Goal: Navigation & Orientation: Go to known website

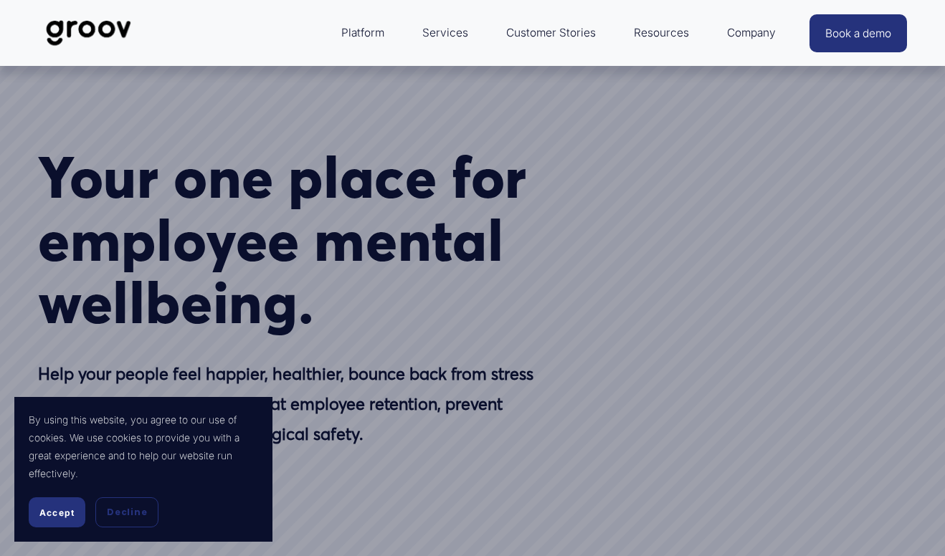
select select "NZ"
click at [60, 508] on span "Accept" at bounding box center [56, 513] width 35 height 11
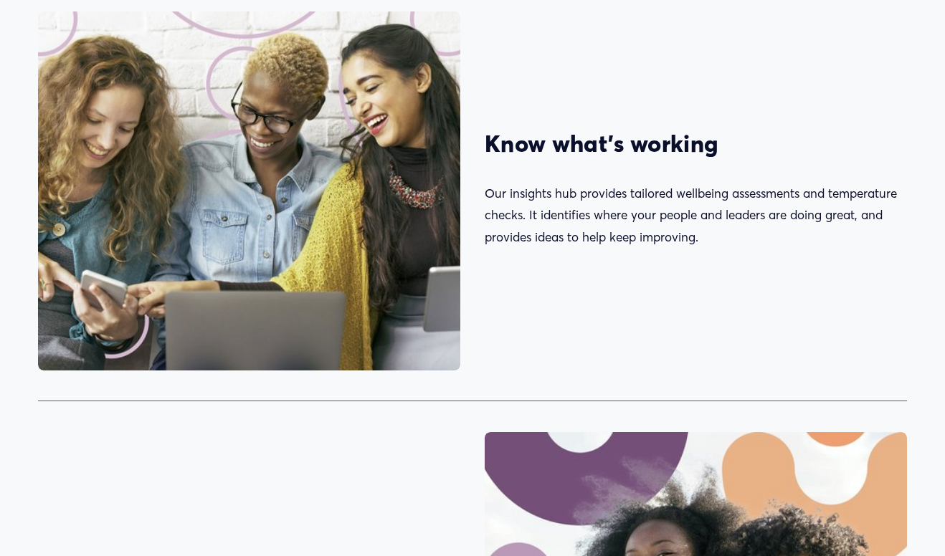
scroll to position [2366, 0]
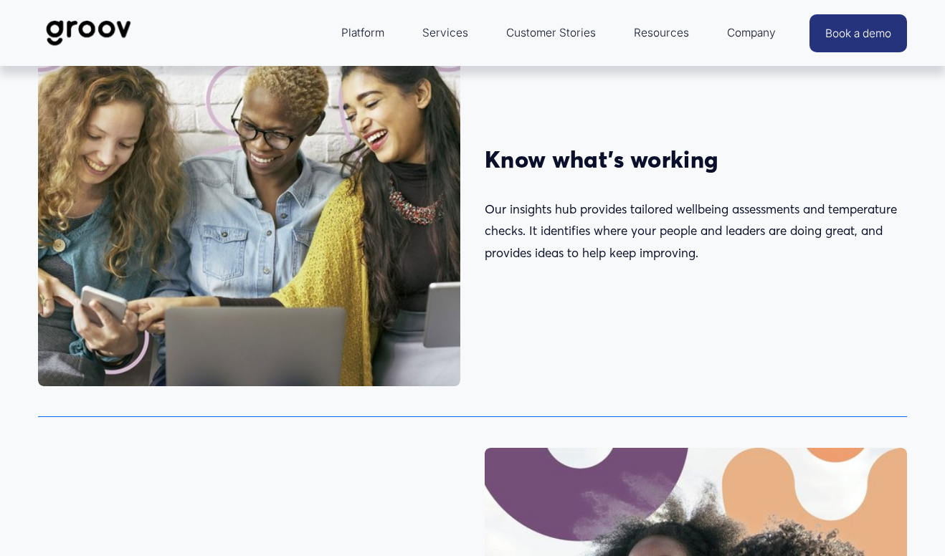
drag, startPoint x: 31, startPoint y: 477, endPoint x: 33, endPoint y: 469, distance: 8.2
click at [31, 477] on div at bounding box center [249, 495] width 447 height 119
click at [95, 26] on img at bounding box center [88, 32] width 101 height 47
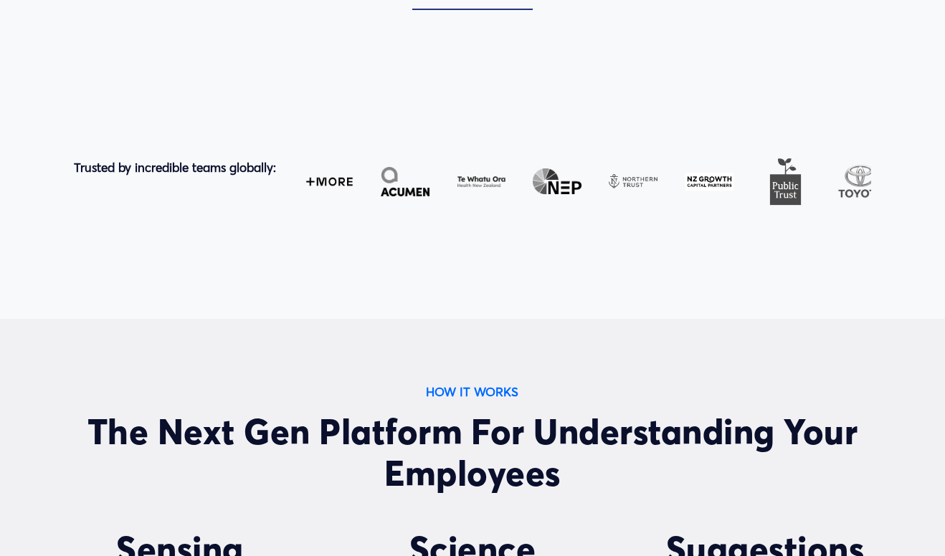
scroll to position [645, 0]
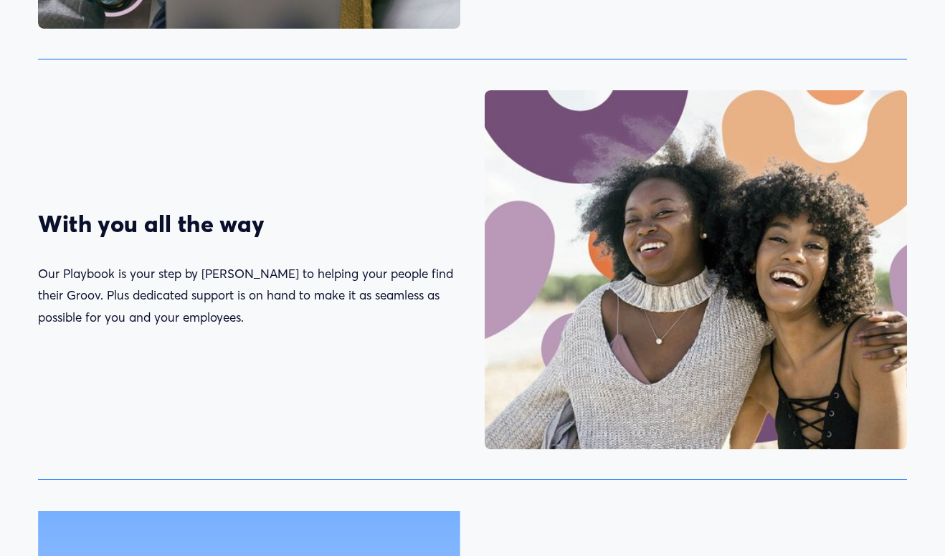
select select "NZ"
